Goal: Task Accomplishment & Management: Use online tool/utility

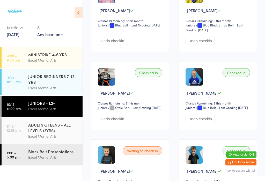
scroll to position [428, 0]
click at [49, 133] on div "ADULTS & TEENS - ALL LEVELS 13YRS+" at bounding box center [53, 127] width 50 height 11
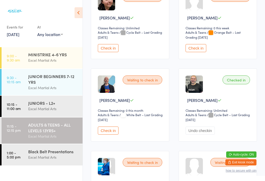
scroll to position [435, 0]
click at [105, 134] on button "Check in" at bounding box center [108, 130] width 21 height 8
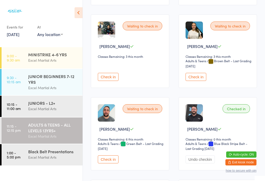
scroll to position [239, 0]
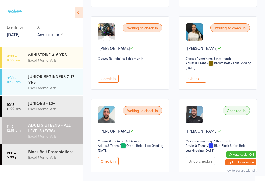
click at [112, 83] on button "Check in" at bounding box center [108, 79] width 21 height 8
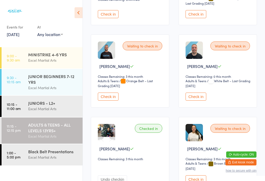
scroll to position [139, 0]
click at [197, 101] on button "Check in" at bounding box center [196, 97] width 21 height 8
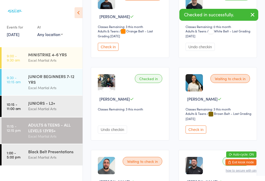
scroll to position [189, 0]
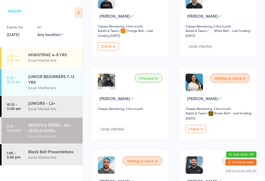
click at [110, 50] on button "Check in" at bounding box center [108, 46] width 21 height 8
click at [202, 133] on button "Check in" at bounding box center [196, 129] width 21 height 8
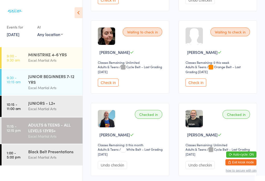
scroll to position [404, 0]
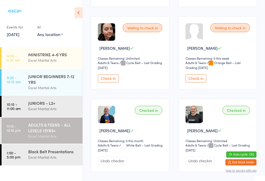
click at [198, 82] on button "Check in" at bounding box center [196, 78] width 21 height 8
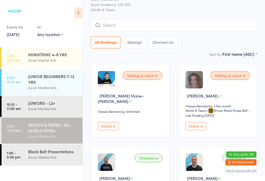
scroll to position [27, 0]
click at [202, 130] on button "Check in" at bounding box center [196, 126] width 21 height 8
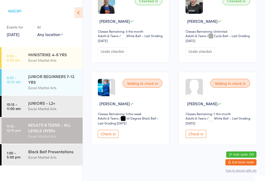
scroll to position [521, 0]
click at [118, 138] on button "Check in" at bounding box center [108, 134] width 21 height 8
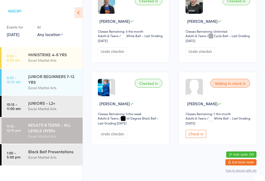
click at [202, 138] on button "Check in" at bounding box center [196, 134] width 21 height 8
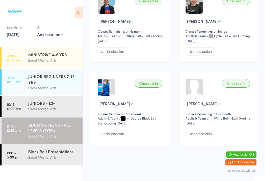
click at [117, 138] on button "Undo checkin" at bounding box center [112, 134] width 29 height 8
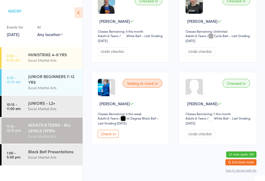
click at [115, 138] on button "Check in" at bounding box center [108, 134] width 21 height 8
